Goal: Transaction & Acquisition: Register for event/course

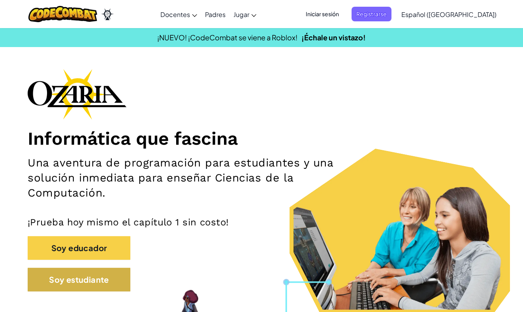
click at [66, 276] on button "Soy estudiante" at bounding box center [79, 279] width 103 height 24
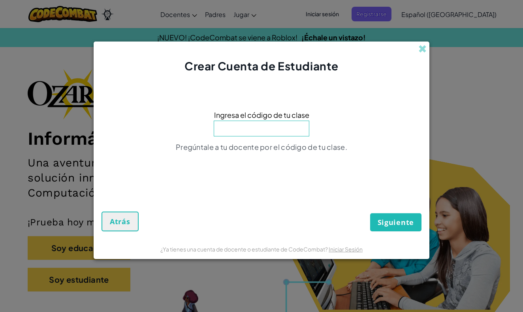
click at [416, 48] on div "Crear Cuenta de Estudiante" at bounding box center [262, 57] width 336 height 33
click at [427, 47] on div "Crear Cuenta de Estudiante" at bounding box center [262, 57] width 336 height 33
click at [422, 48] on span at bounding box center [422, 49] width 8 height 8
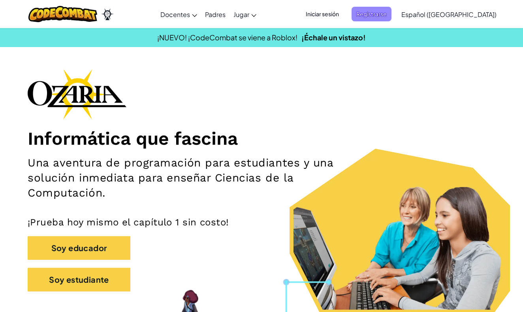
click at [391, 12] on span "Registrarse" at bounding box center [372, 14] width 40 height 15
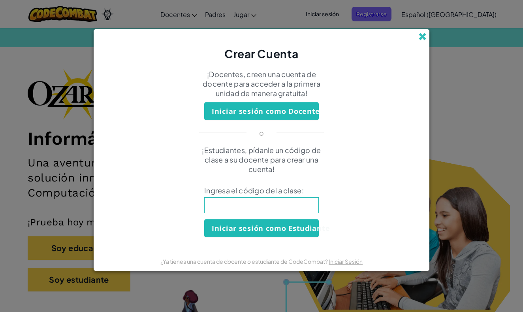
click at [421, 39] on span at bounding box center [422, 36] width 8 height 8
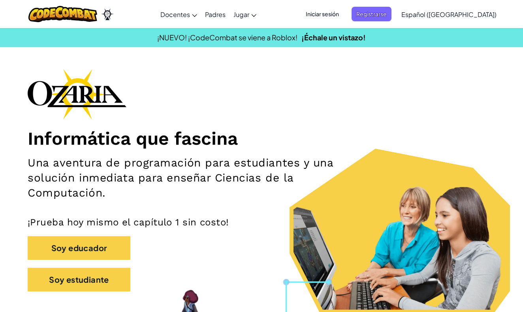
click at [344, 13] on span "Iniciar sesión" at bounding box center [322, 14] width 43 height 15
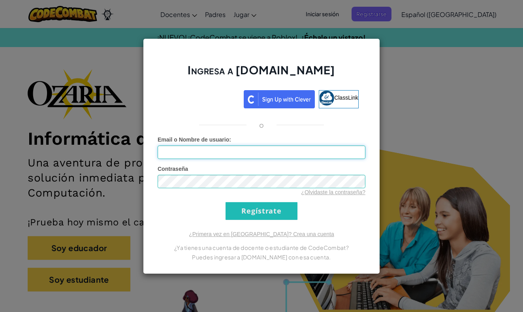
type input "Deborah30"
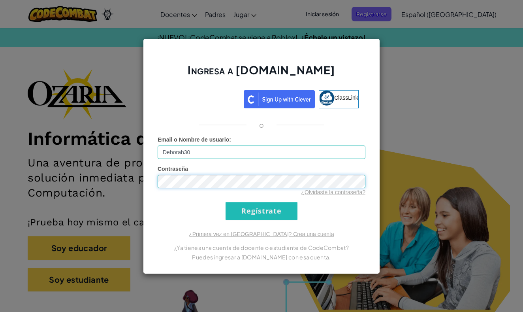
click at [261, 211] on input "Regístrate" at bounding box center [262, 211] width 72 height 18
